Goal: Task Accomplishment & Management: Use online tool/utility

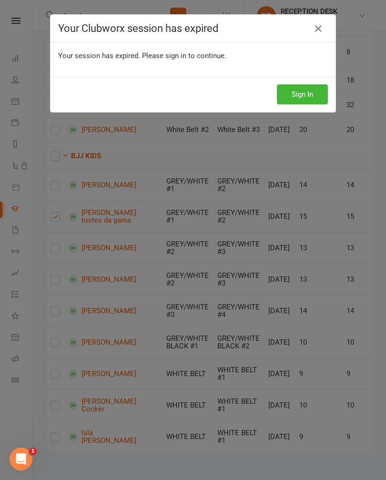
click at [304, 91] on button "Sign In" at bounding box center [302, 94] width 51 height 20
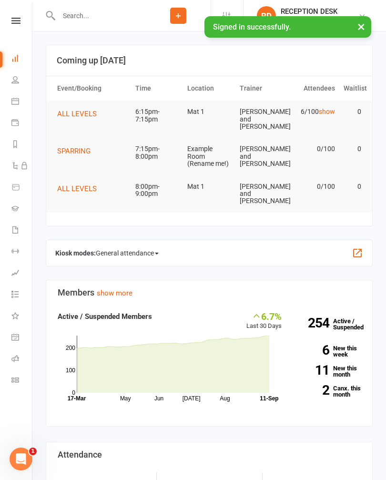
click at [20, 207] on link "Gradings" at bounding box center [21, 209] width 21 height 21
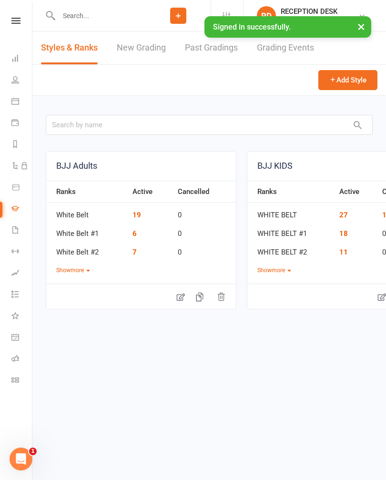
click at [140, 48] on link "New Grading" at bounding box center [141, 47] width 49 height 33
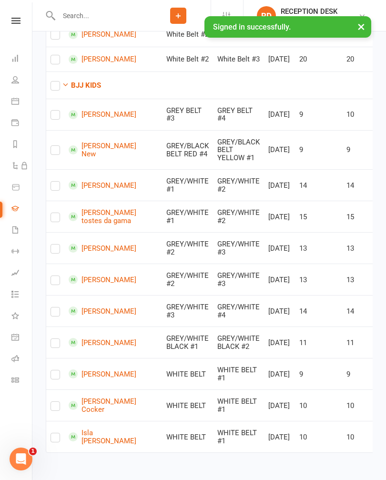
scroll to position [512, 0]
click at [60, 213] on input "checkbox" at bounding box center [56, 213] width 10 height 0
checkbox input "true"
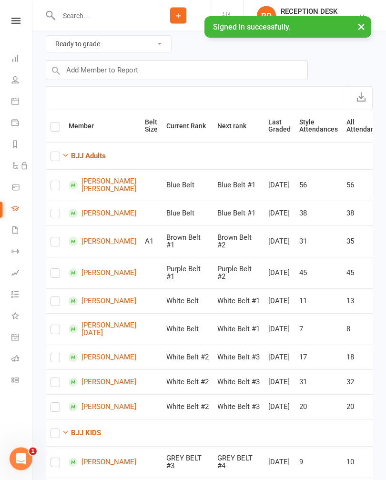
scroll to position [0, 0]
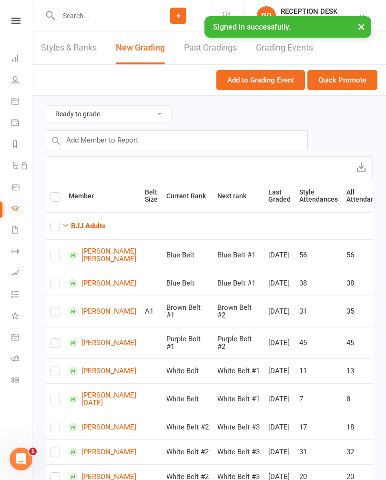
click at [347, 79] on button "Quick Promote" at bounding box center [342, 80] width 70 height 20
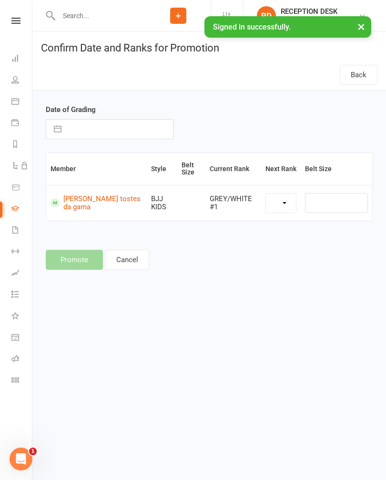
click at [115, 121] on input "text" at bounding box center [119, 129] width 107 height 19
select select "39741"
select select "7"
select select "2025"
select select "8"
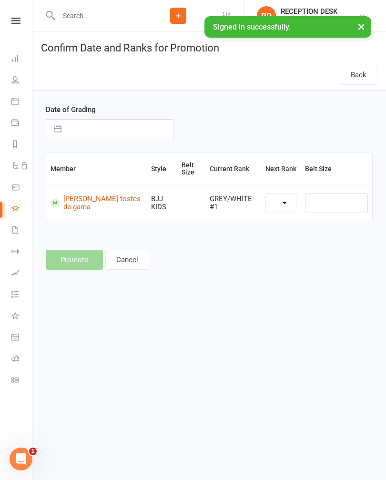
select select "2025"
select select "9"
select select "2025"
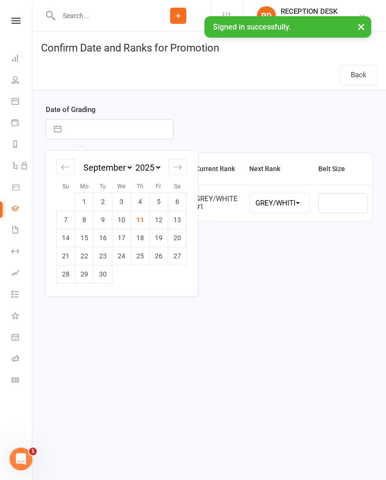
click at [140, 222] on td "11" at bounding box center [140, 220] width 19 height 18
type input "[DATE]"
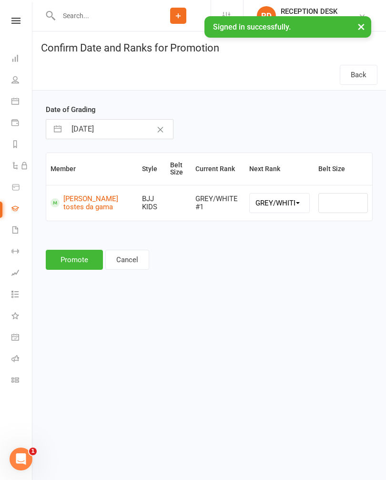
click at [82, 265] on button "Promote" at bounding box center [74, 260] width 57 height 20
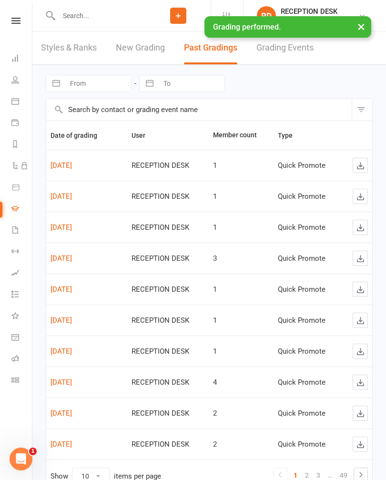
click at [18, 58] on icon at bounding box center [15, 58] width 8 height 8
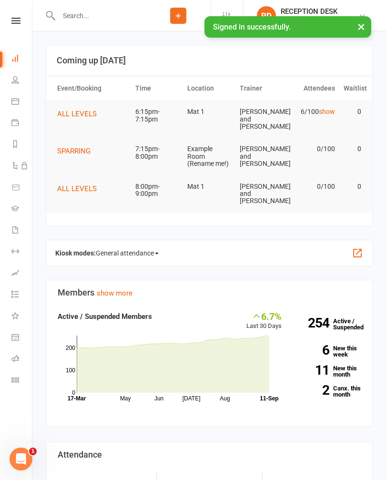
click at [3, 22] on link at bounding box center [16, 21] width 34 height 6
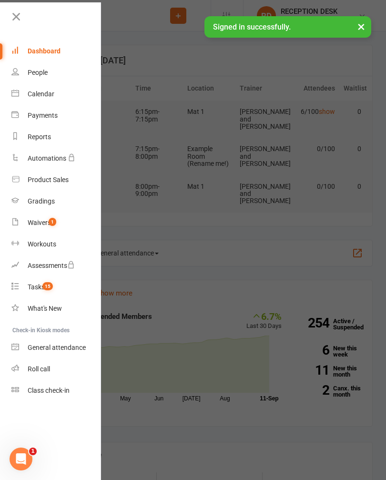
click at [23, 73] on link "People" at bounding box center [56, 72] width 90 height 21
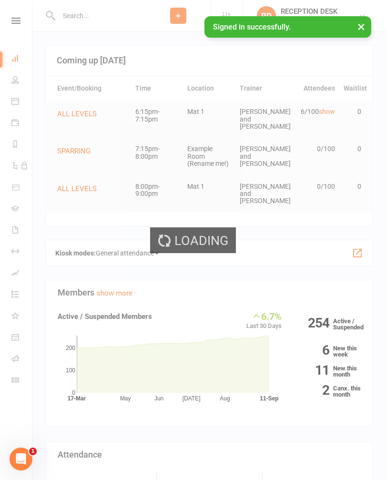
select select "100"
